Goal: Submit feedback/report problem: Submit feedback/report problem

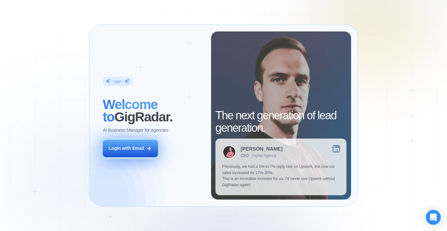
click at [150, 147] on icon at bounding box center [149, 147] width 3 height 3
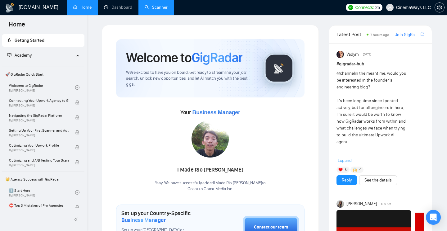
click at [156, 9] on link "Scanner" at bounding box center [156, 7] width 23 height 5
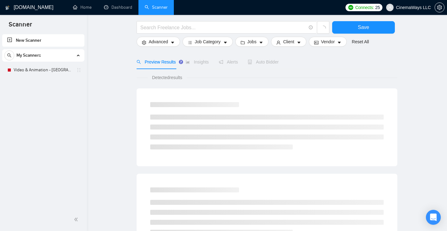
scroll to position [223, 0]
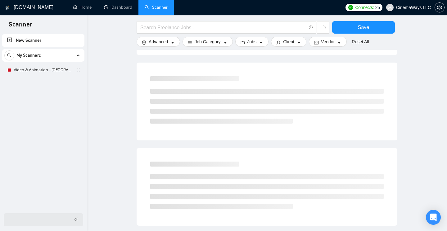
click at [74, 219] on icon "double-left" at bounding box center [76, 219] width 4 height 4
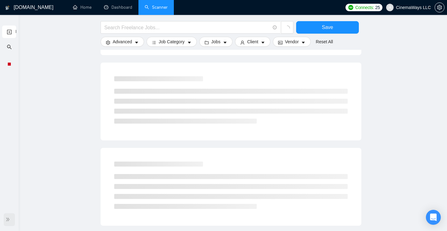
click at [6, 220] on icon "double-right" at bounding box center [8, 219] width 4 height 4
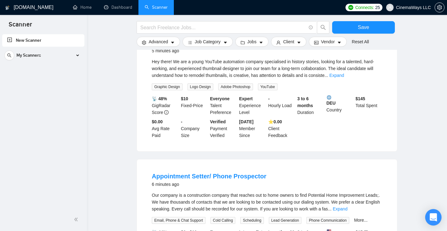
click at [437, 219] on div "Open Intercom Messenger" at bounding box center [434, 217] width 16 height 16
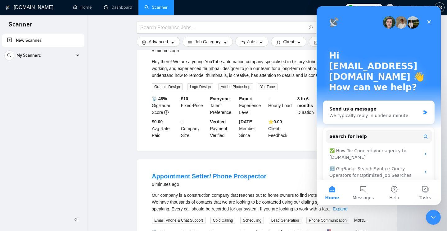
scroll to position [0, 0]
click at [436, 218] on icon "Close Intercom Messenger" at bounding box center [432, 215] width 7 height 7
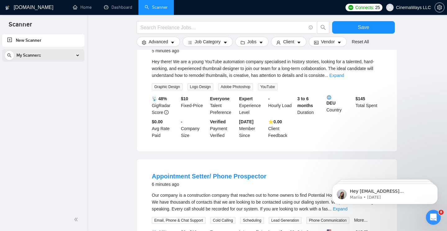
click at [78, 54] on icon at bounding box center [78, 55] width 0 height 3
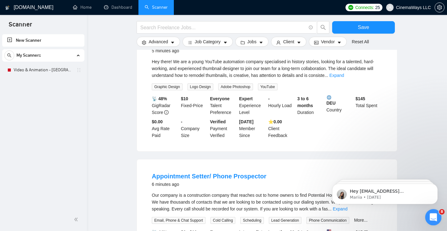
click at [431, 216] on icon "Open Intercom Messenger" at bounding box center [433, 216] width 10 height 10
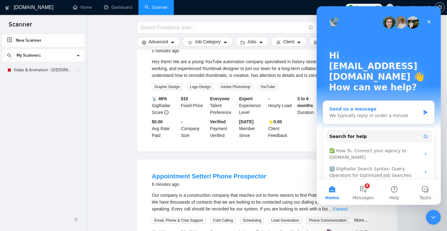
click at [373, 112] on div "We typically reply in under a minute" at bounding box center [375, 115] width 91 height 7
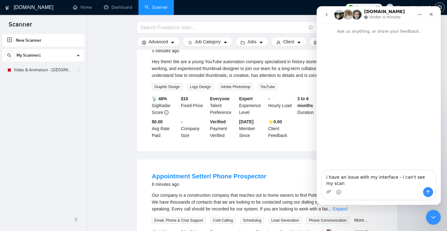
scroll to position [5, 0]
type textarea "i have an issue with my interface - i can't see my scanners when i select the d…"
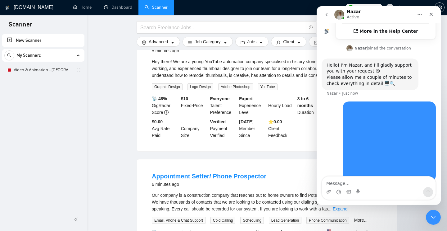
scroll to position [197, 0]
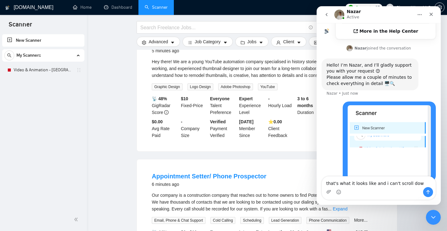
type textarea "that's what it looks like and i can't scroll down"
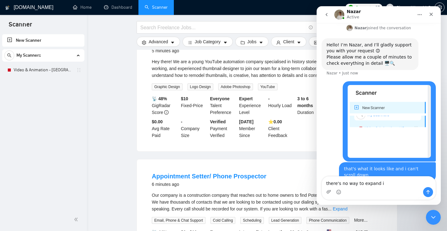
type textarea "there's no way to expand it"
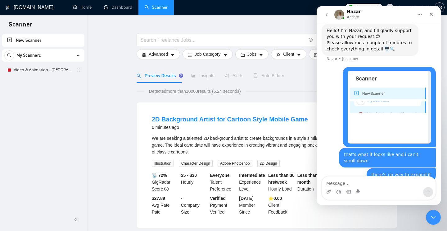
scroll to position [0, 0]
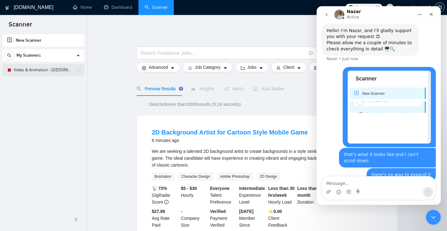
click at [46, 64] on link "Video & Animation - [GEOGRAPHIC_DATA]" at bounding box center [43, 70] width 59 height 12
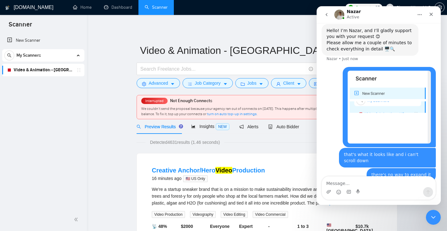
click at [328, 16] on icon "go back" at bounding box center [326, 14] width 5 height 5
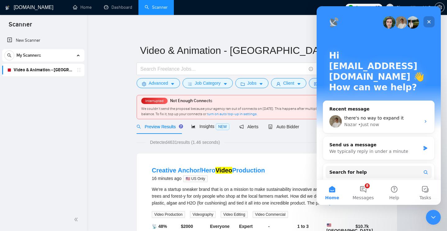
click at [431, 21] on icon "Close" at bounding box center [429, 21] width 5 height 5
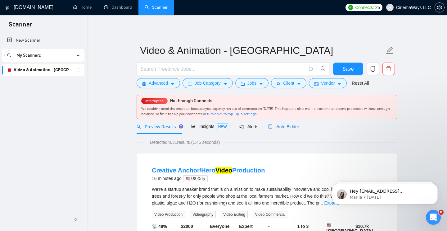
click at [278, 124] on div "Auto Bidder" at bounding box center [283, 126] width 31 height 7
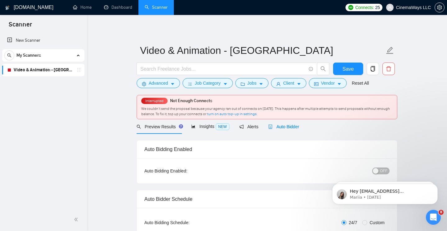
scroll to position [58, 0]
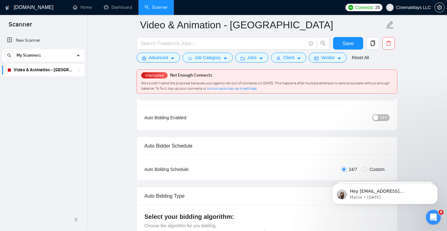
click at [376, 118] on div "button" at bounding box center [376, 118] width 6 height 6
click at [350, 44] on span "Save" at bounding box center [348, 43] width 11 height 8
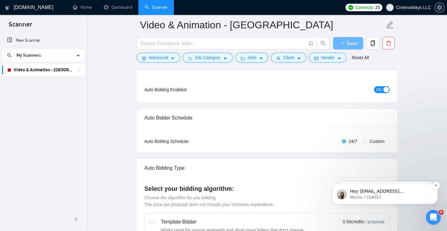
click at [391, 193] on span "Hey [EMAIL_ADDRESS][DOMAIN_NAME], Looks like your Upwork agency Coast to Coast …" at bounding box center [390, 230] width 80 height 85
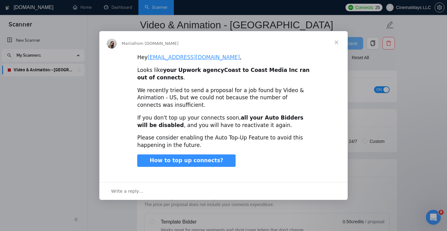
scroll to position [0, 0]
click at [335, 41] on span "Close" at bounding box center [337, 42] width 22 height 22
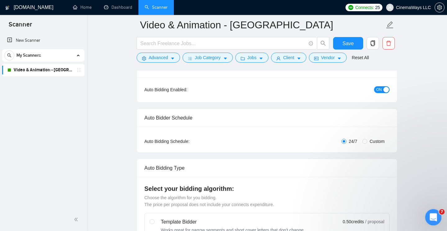
click at [431, 217] on icon "Open Intercom Messenger" at bounding box center [433, 216] width 10 height 10
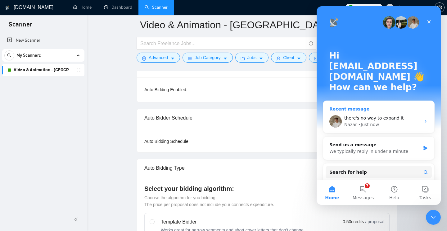
click at [382, 121] on div "Nazar • Just now" at bounding box center [383, 124] width 76 height 7
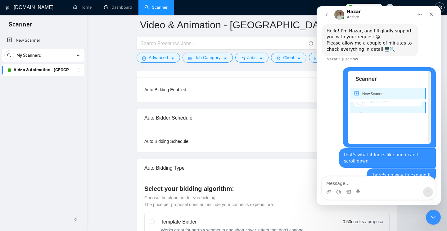
scroll to position [231, 0]
